Goal: Task Accomplishment & Management: Complete application form

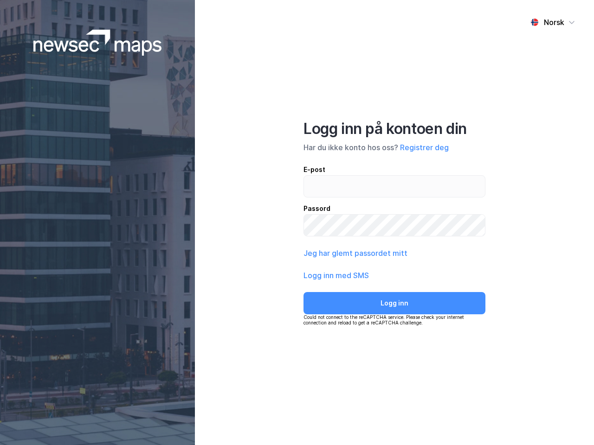
click at [297, 223] on div "Norsk Logg inn på kontoen din Har du ikke konto hos oss? Registrer deg E-post P…" at bounding box center [394, 222] width 399 height 445
click at [97, 43] on img at bounding box center [97, 43] width 128 height 26
click at [552, 22] on div "Norsk" at bounding box center [554, 22] width 20 height 11
click at [424, 147] on button "Registrer deg" at bounding box center [424, 147] width 49 height 11
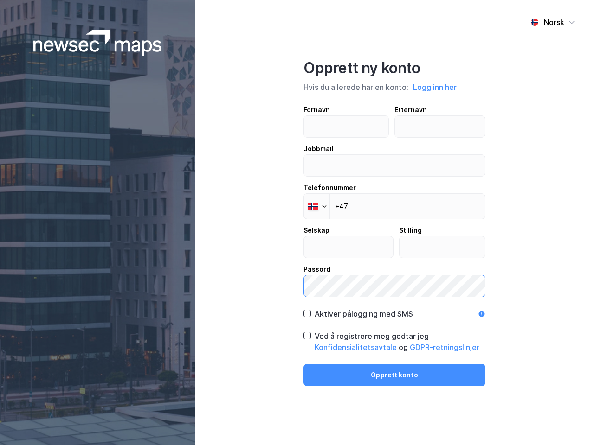
click at [336, 276] on label "Passord" at bounding box center [394, 280] width 182 height 33
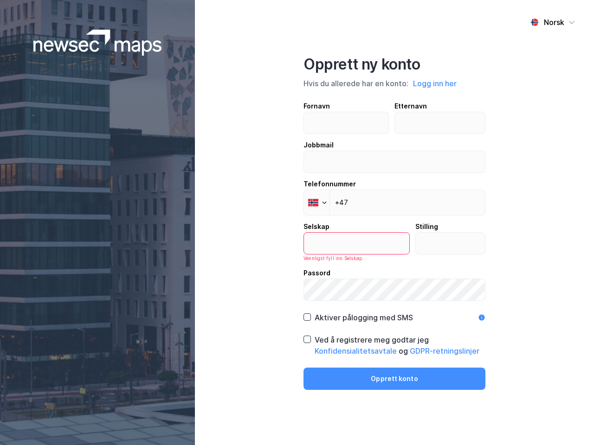
click at [394, 303] on div "Opprett ny konto Hvis du allerede har en konto: Logg inn her Fornavn Etternavn …" at bounding box center [394, 222] width 182 height 335
